Goal: Entertainment & Leisure: Consume media (video, audio)

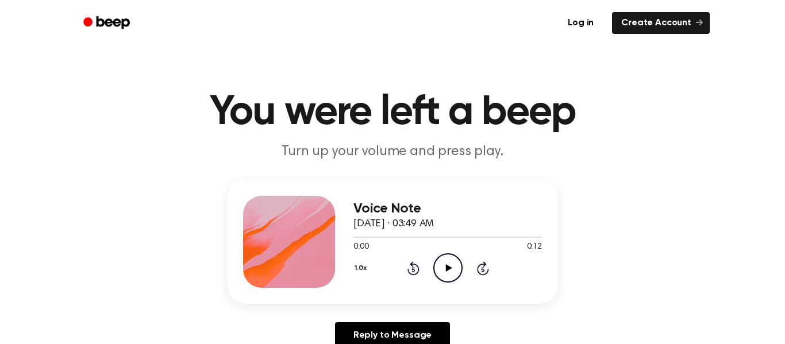
click at [314, 144] on p "Turn up your volume and press play." at bounding box center [392, 151] width 441 height 19
click at [433, 257] on icon "Play Audio" at bounding box center [447, 267] width 29 height 29
click at [448, 257] on icon "Pause Audio" at bounding box center [447, 267] width 29 height 29
click at [448, 258] on icon "Play Audio" at bounding box center [447, 267] width 29 height 29
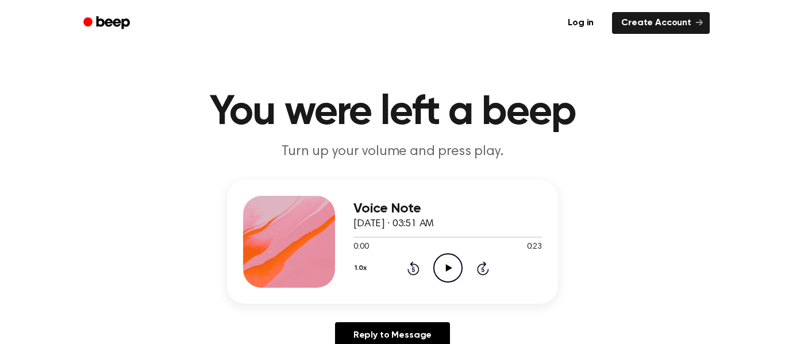
click at [440, 258] on icon "Play Audio" at bounding box center [447, 267] width 29 height 29
click at [430, 267] on div "1.0x Rewind 5 seconds Play Audio Skip 5 seconds" at bounding box center [447, 267] width 188 height 29
click at [434, 267] on circle at bounding box center [448, 268] width 28 height 28
